Goal: Obtain resource: Download file/media

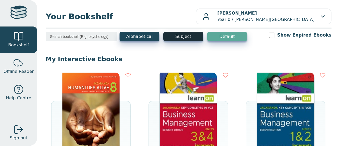
click at [180, 41] on button "Subject" at bounding box center [183, 37] width 40 height 10
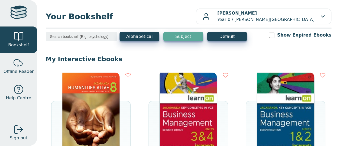
click at [180, 38] on button "Subject" at bounding box center [183, 37] width 40 height 10
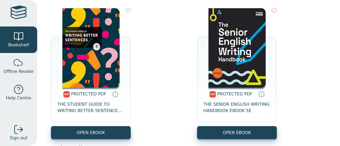
scroll to position [1402, 0]
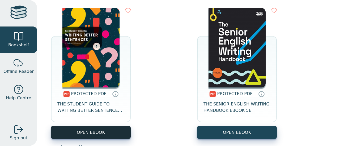
click at [92, 133] on link "OPEN EBOOK" at bounding box center [91, 132] width 80 height 13
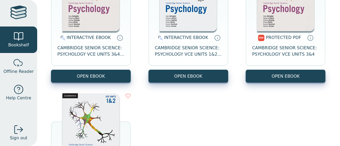
scroll to position [4556, 0]
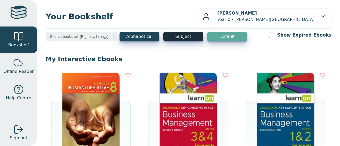
click at [177, 37] on button "Subject" at bounding box center [183, 37] width 40 height 10
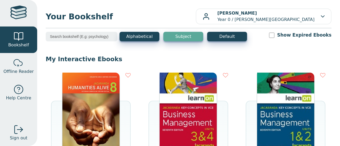
click at [179, 36] on button "Subject" at bounding box center [183, 37] width 40 height 10
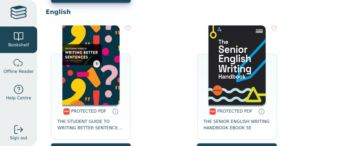
scroll to position [1390, 0]
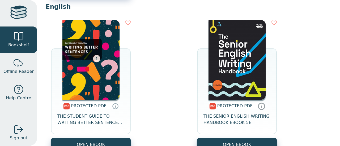
click at [258, 108] on icon at bounding box center [262, 106] width 8 height 8
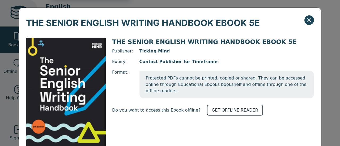
click at [219, 105] on link "GET OFFLINE READER" at bounding box center [235, 110] width 56 height 11
